Goal: Task Accomplishment & Management: Use online tool/utility

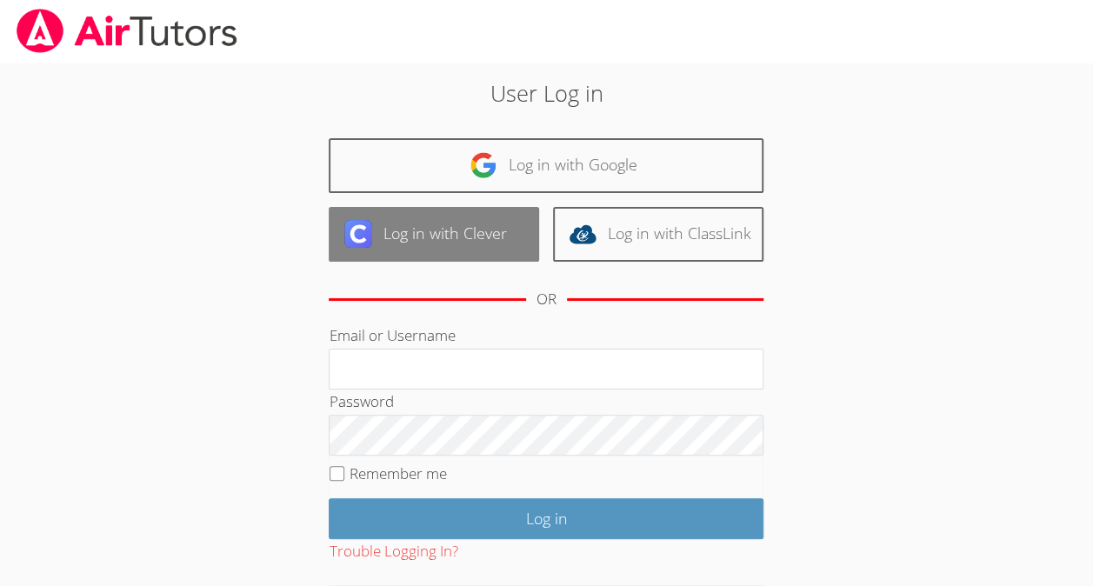
click at [497, 242] on link "Log in with Clever" at bounding box center [434, 234] width 210 height 55
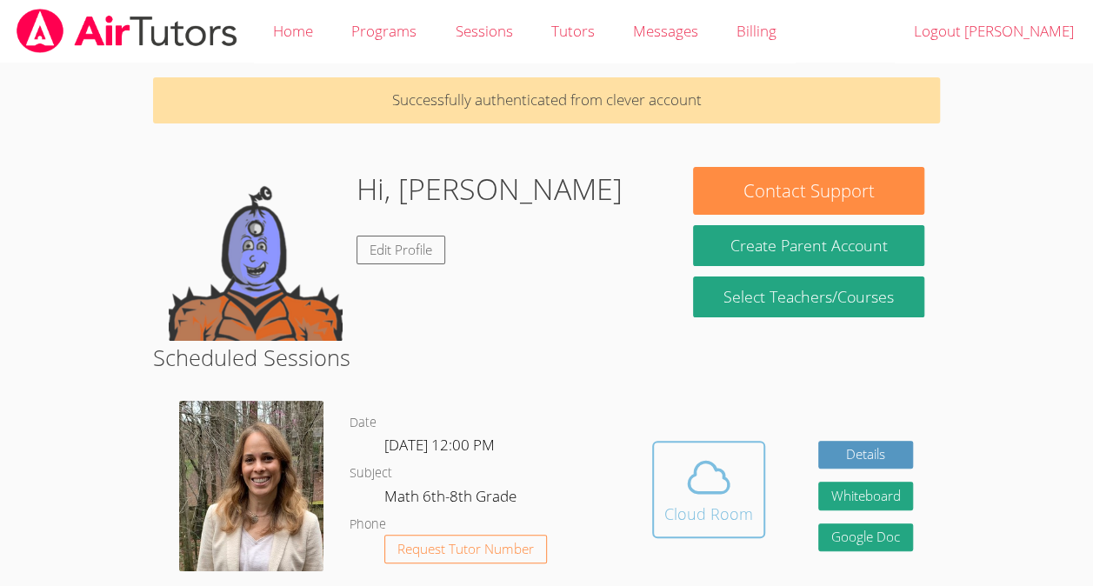
click at [724, 503] on div "Cloud Room" at bounding box center [708, 514] width 89 height 24
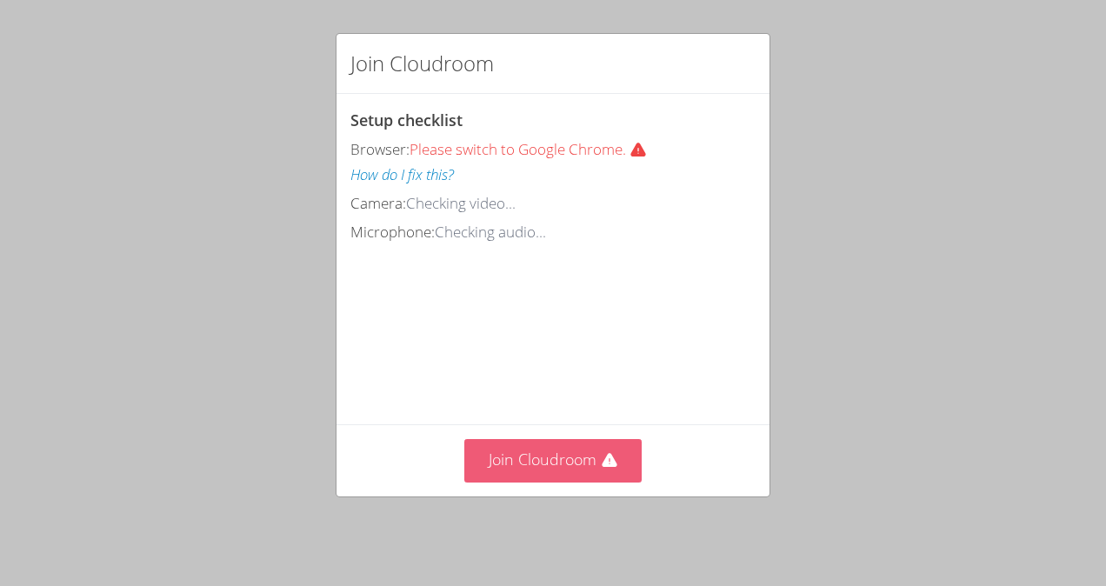
click at [587, 471] on button "Join Cloudroom" at bounding box center [553, 460] width 178 height 43
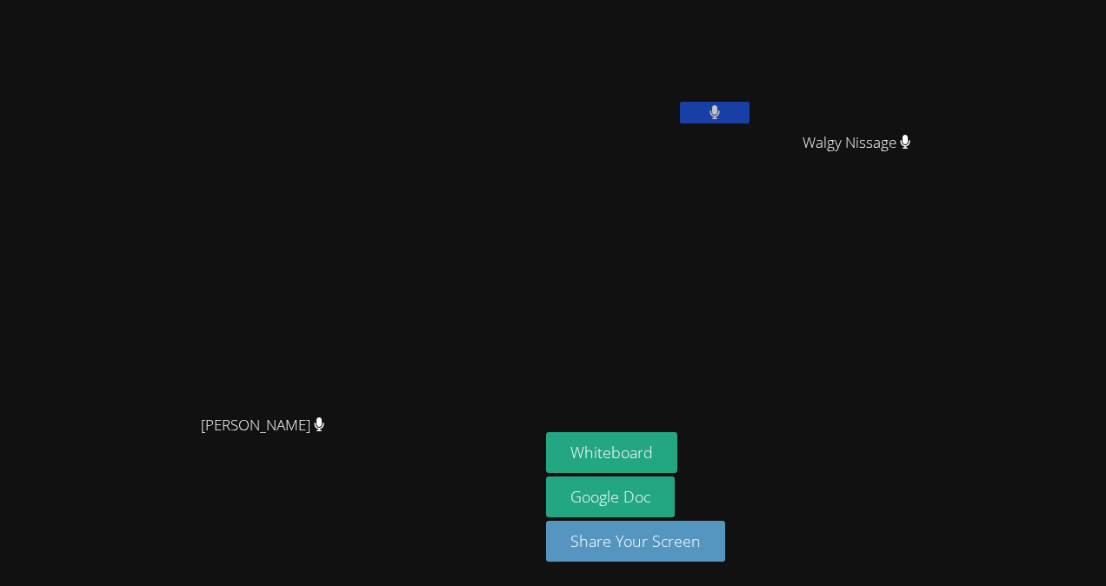
click at [753, 68] on video at bounding box center [649, 65] width 207 height 117
click at [677, 452] on button "Whiteboard" at bounding box center [611, 452] width 131 height 41
click at [721, 118] on icon at bounding box center [715, 112] width 11 height 15
click at [720, 117] on icon at bounding box center [715, 112] width 10 height 15
click at [753, 97] on video at bounding box center [649, 65] width 207 height 117
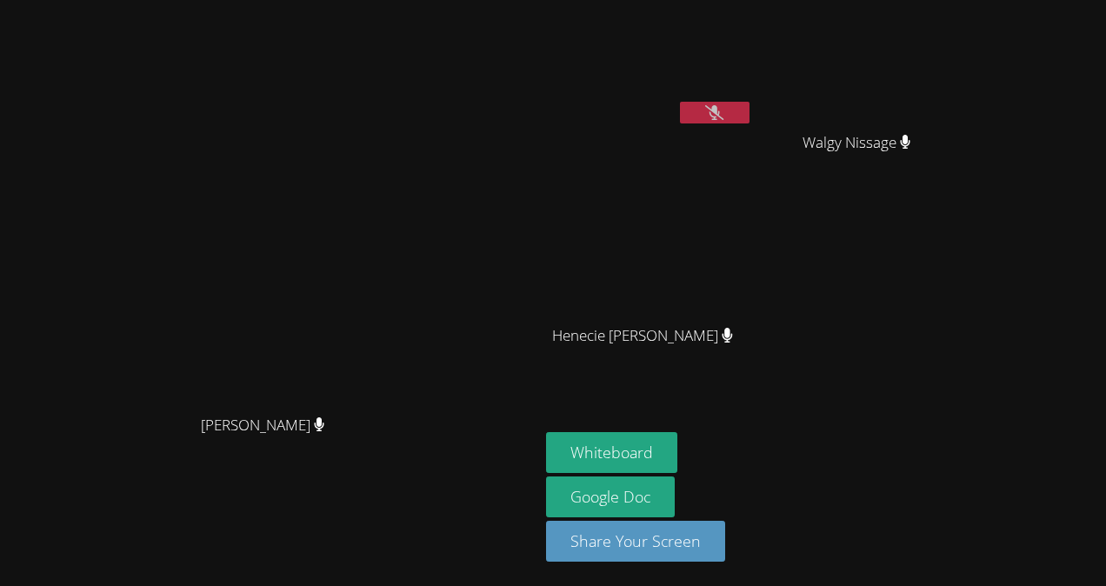
click at [750, 113] on button at bounding box center [715, 113] width 70 height 22
click at [750, 122] on button at bounding box center [715, 113] width 70 height 22
click at [724, 111] on icon at bounding box center [714, 112] width 18 height 15
click at [753, 100] on video at bounding box center [649, 65] width 207 height 117
click at [750, 113] on button at bounding box center [715, 113] width 70 height 22
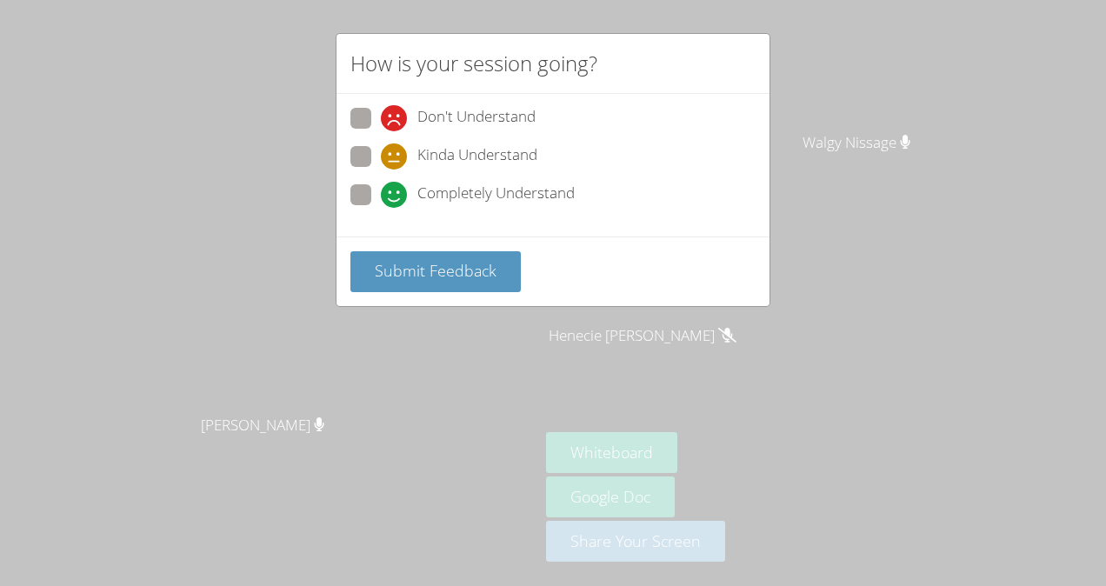
click at [534, 205] on span "Completely Understand" at bounding box center [495, 195] width 157 height 26
click at [396, 199] on input "Completely Understand" at bounding box center [388, 191] width 15 height 15
radio input "true"
click at [492, 155] on span "Kinda Understand" at bounding box center [477, 156] width 120 height 26
click at [396, 155] on input "Kinda Understand" at bounding box center [388, 153] width 15 height 15
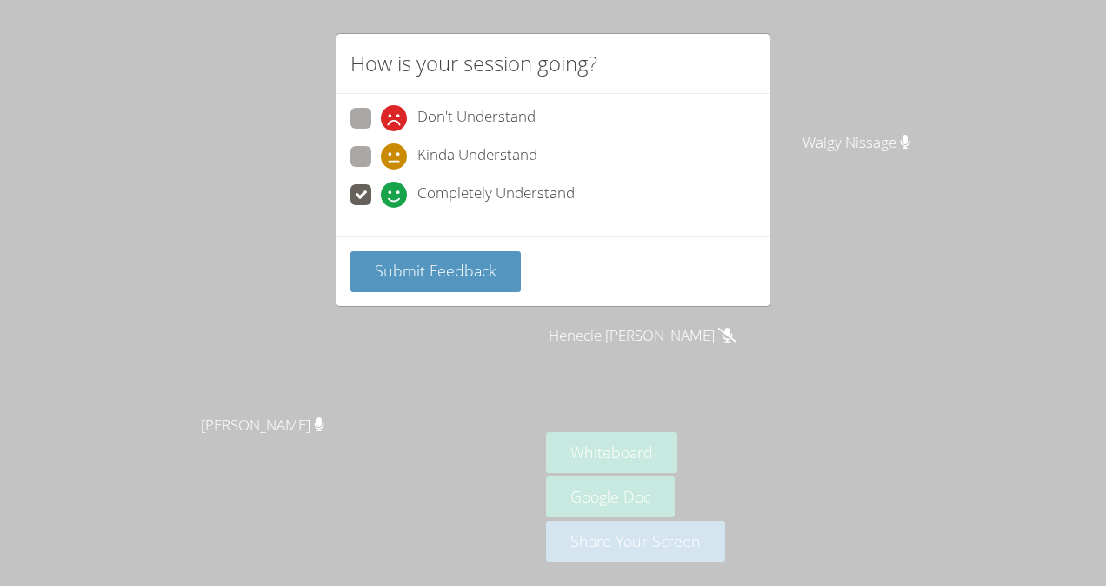
radio input "true"
click at [499, 184] on span "Completely Understand" at bounding box center [495, 195] width 157 height 26
click at [396, 184] on input "Completely Understand" at bounding box center [388, 191] width 15 height 15
radio input "true"
click at [469, 251] on button "Submit Feedback" at bounding box center [435, 271] width 170 height 41
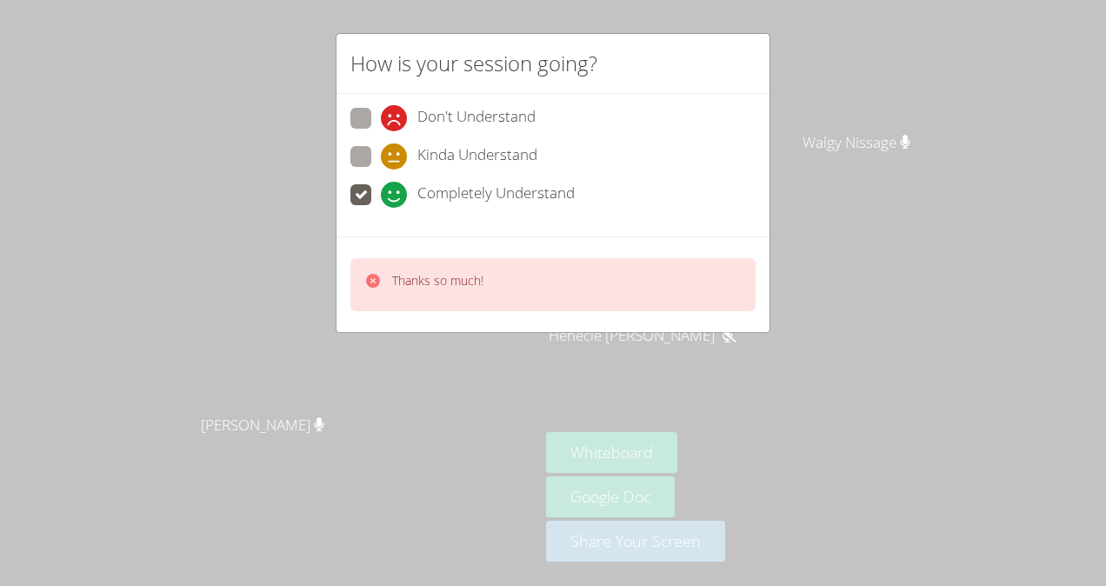
click at [372, 278] on icon at bounding box center [372, 280] width 17 height 17
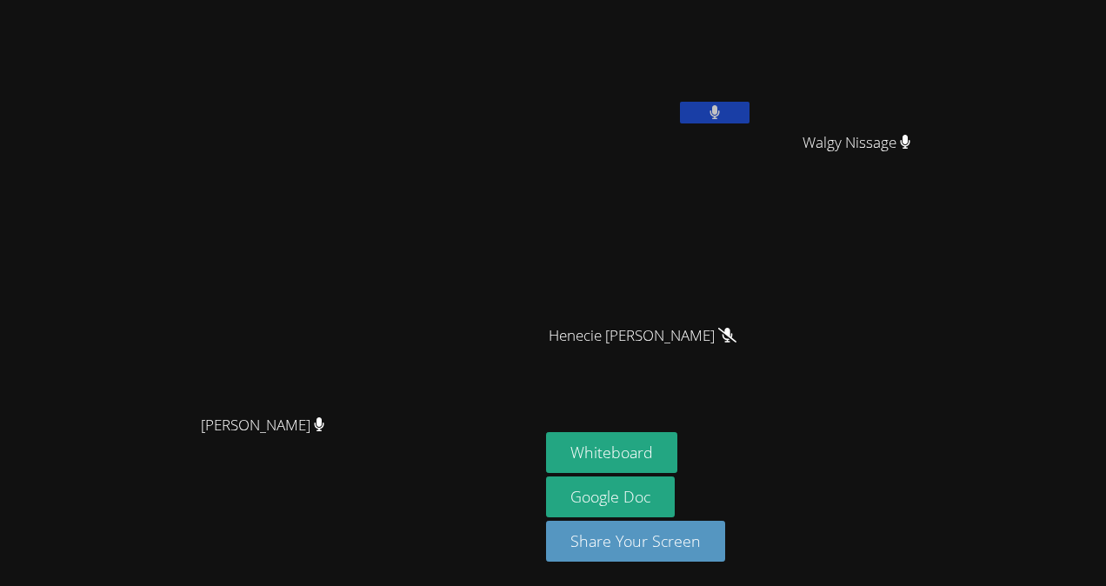
click at [720, 113] on icon at bounding box center [715, 112] width 10 height 15
click at [724, 111] on icon at bounding box center [714, 112] width 18 height 15
click at [750, 119] on button at bounding box center [715, 113] width 70 height 22
click at [677, 444] on button "Whiteboard" at bounding box center [611, 452] width 131 height 41
